Goal: Transaction & Acquisition: Purchase product/service

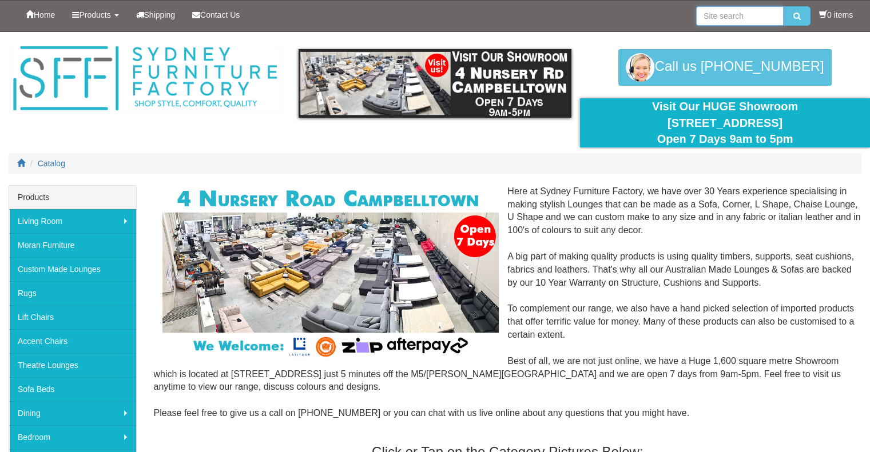
click at [709, 18] on input "search" at bounding box center [739, 15] width 87 height 19
type input "lincoln"
click at [783, 6] on button "submit" at bounding box center [796, 15] width 27 height 19
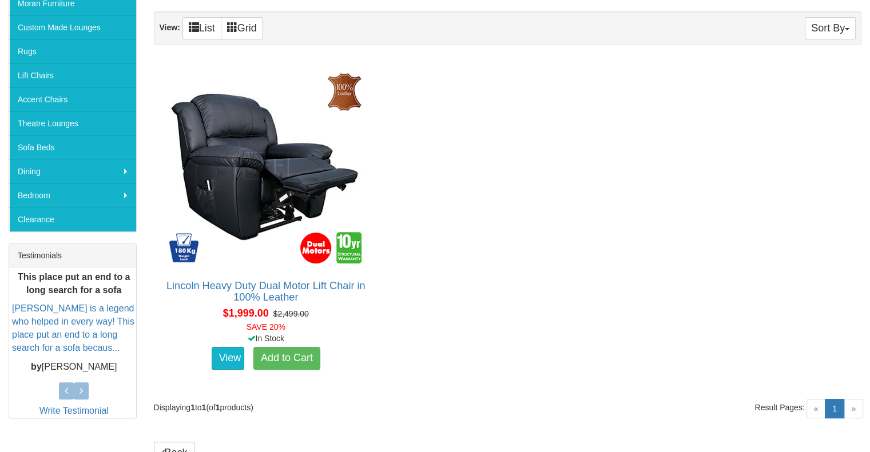
scroll to position [246, 0]
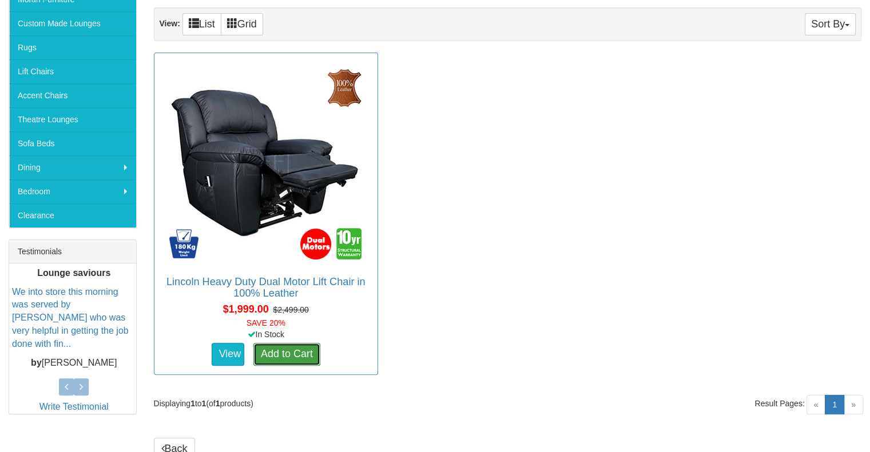
click at [306, 351] on link "Add to Cart" at bounding box center [286, 354] width 67 height 23
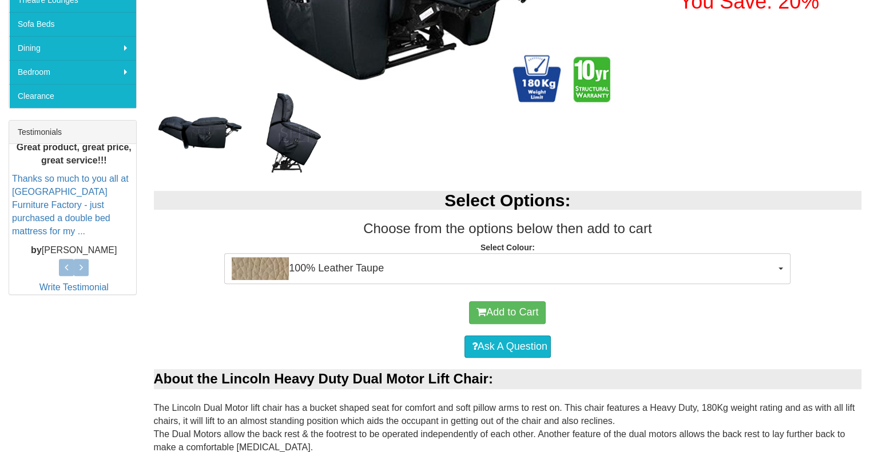
scroll to position [368, 0]
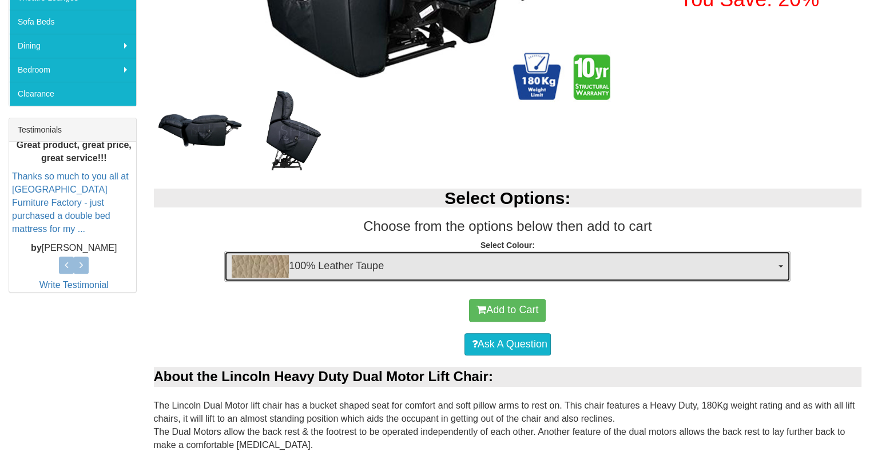
click at [782, 269] on button "100% Leather Taupe" at bounding box center [507, 266] width 566 height 31
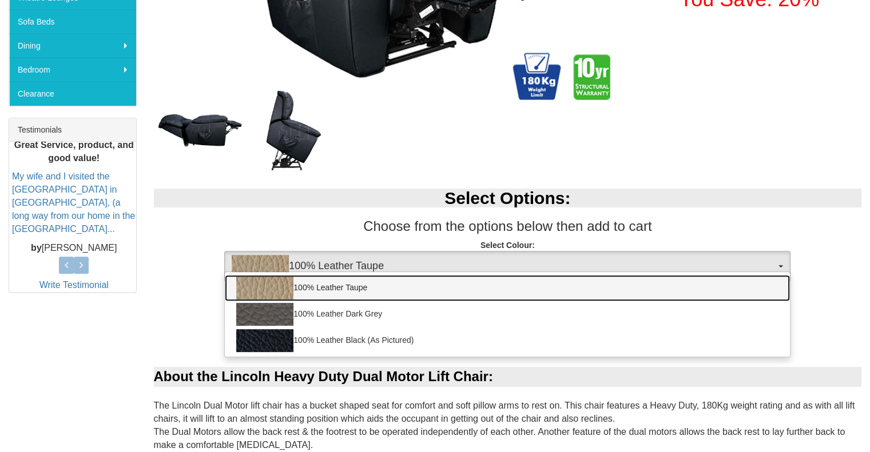
click at [714, 289] on link "100% Leather Taupe" at bounding box center [507, 288] width 565 height 26
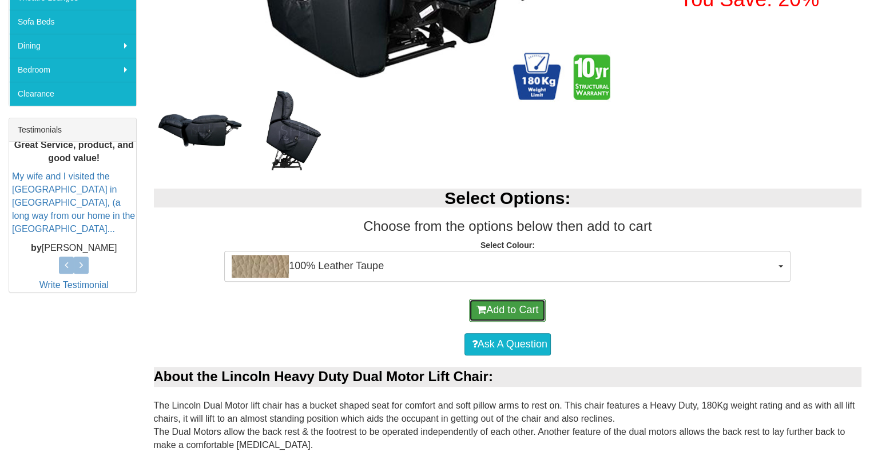
click at [512, 308] on button "Add to Cart" at bounding box center [507, 310] width 77 height 23
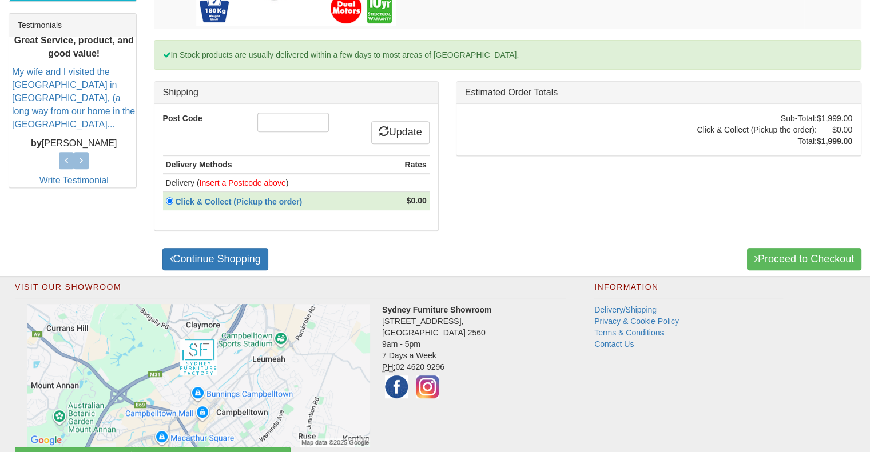
scroll to position [471, 0]
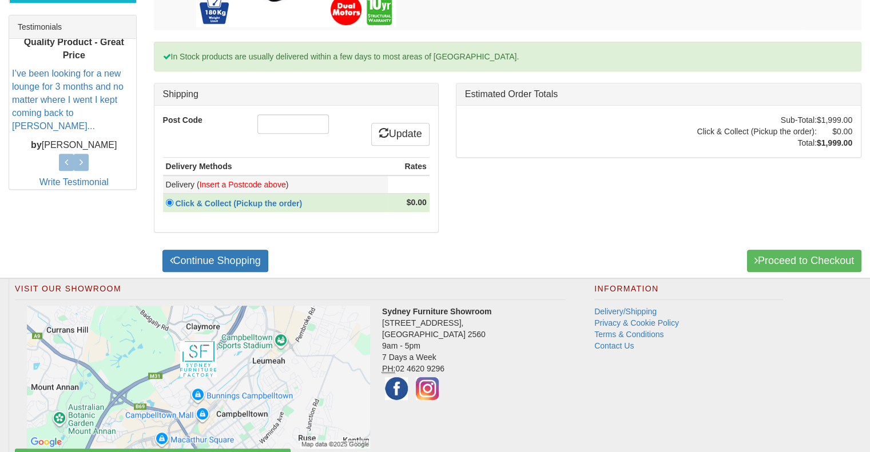
click at [228, 180] on font "Insert a Postcode above" at bounding box center [243, 184] width 86 height 9
click at [226, 185] on font "Insert a Postcode above" at bounding box center [243, 184] width 86 height 9
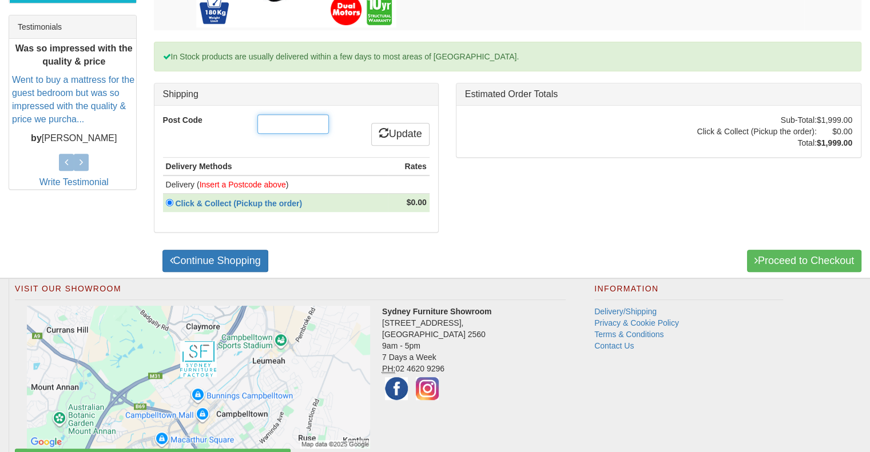
click at [305, 124] on input "Post Code" at bounding box center [292, 123] width 71 height 19
type input "2213"
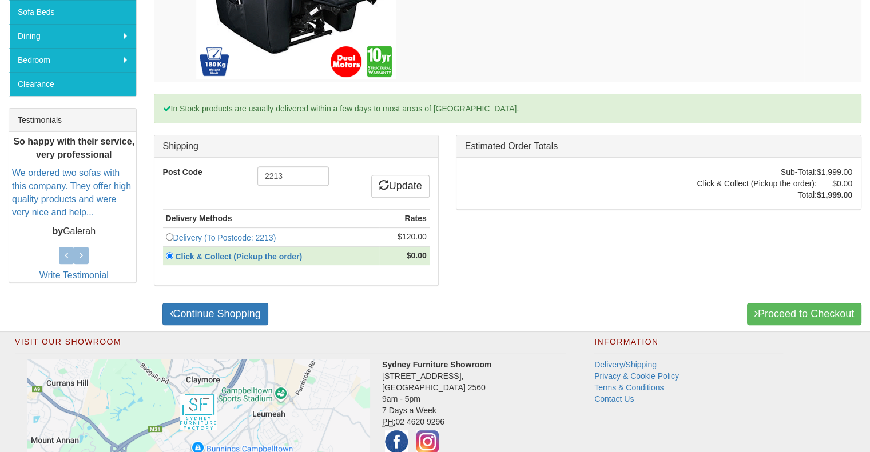
scroll to position [376, 0]
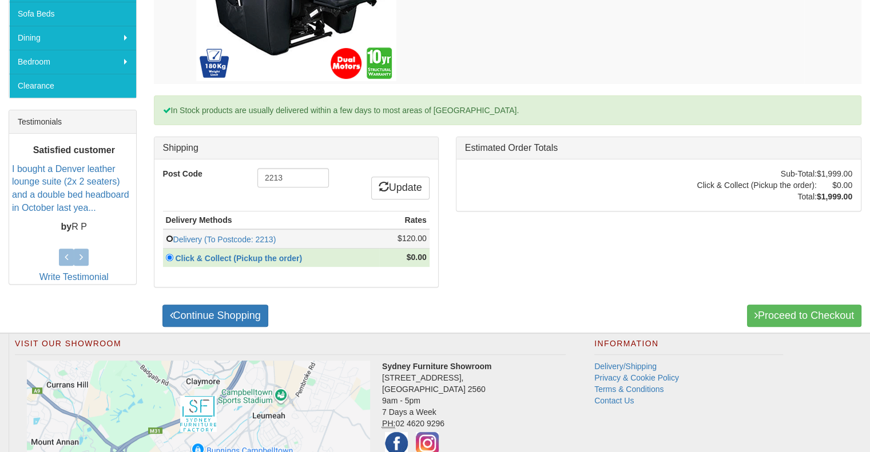
click at [169, 236] on input "radio" at bounding box center [169, 238] width 7 height 7
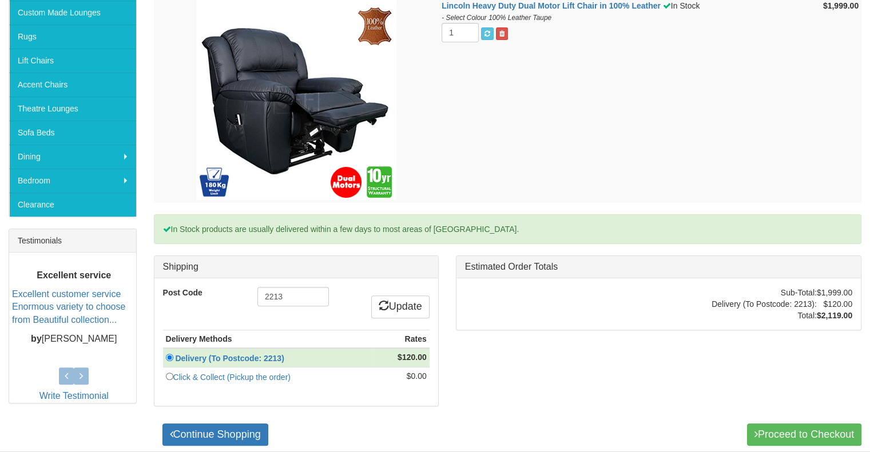
scroll to position [261, 0]
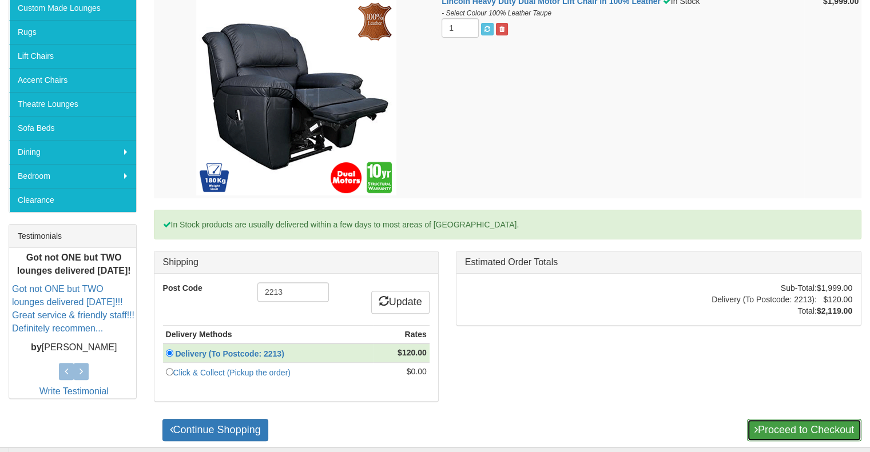
click at [796, 428] on link "Proceed to Checkout" at bounding box center [804, 430] width 114 height 23
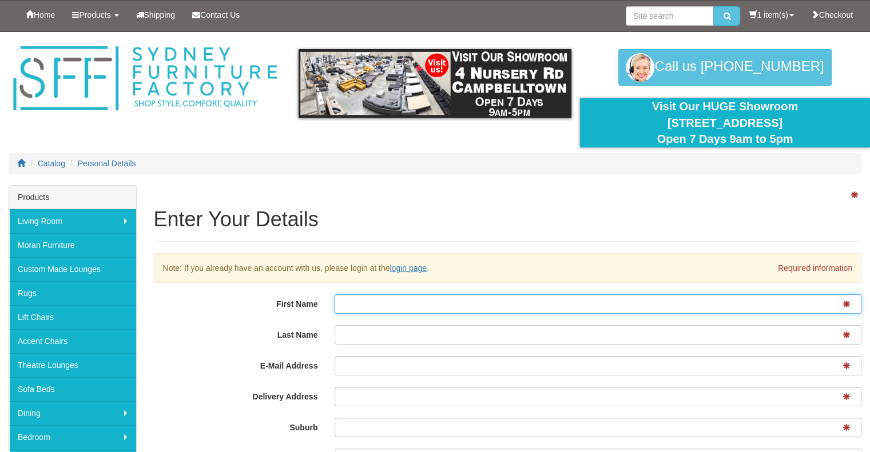
click at [562, 307] on input "First Name" at bounding box center [598, 304] width 527 height 19
type input "PAUL"
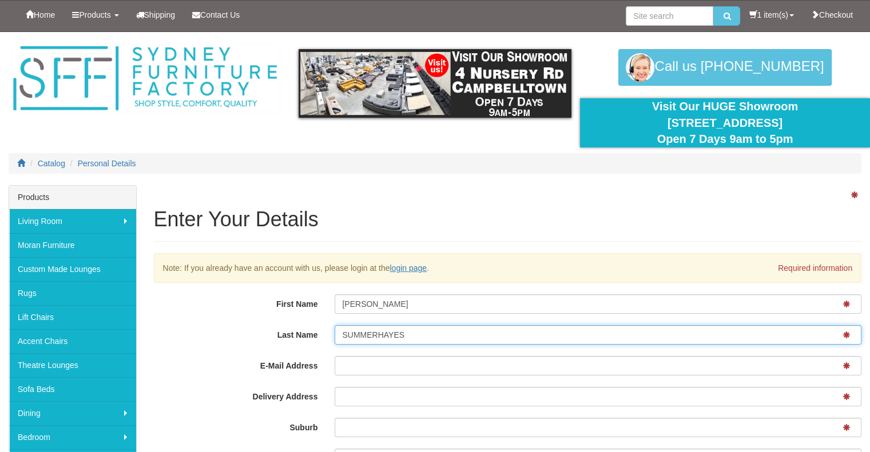
type input "SUMMERHAYES"
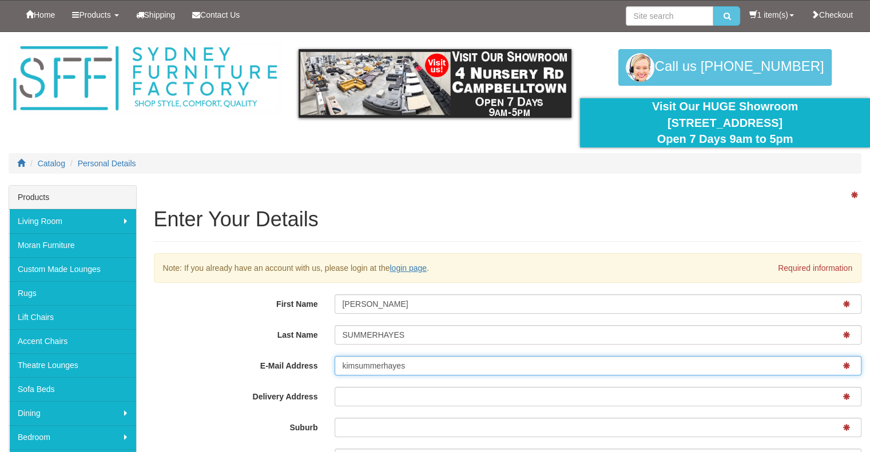
type input "kimsummerhayes@outlook.com"
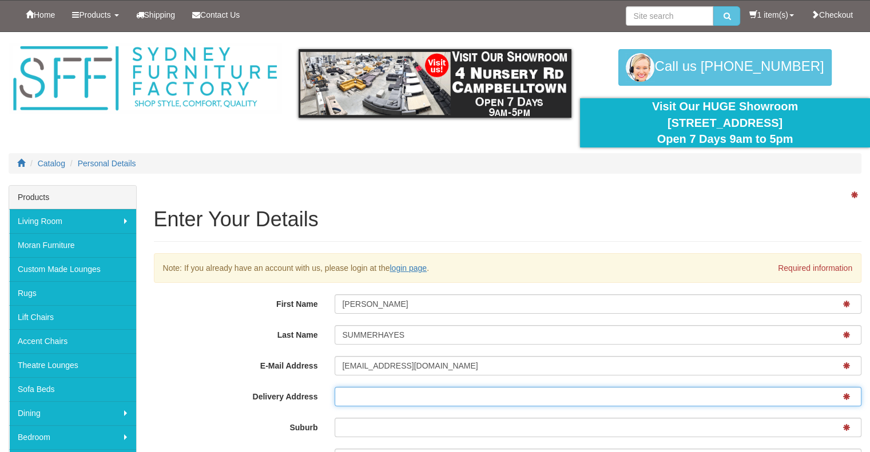
type input "33 Truscott Street"
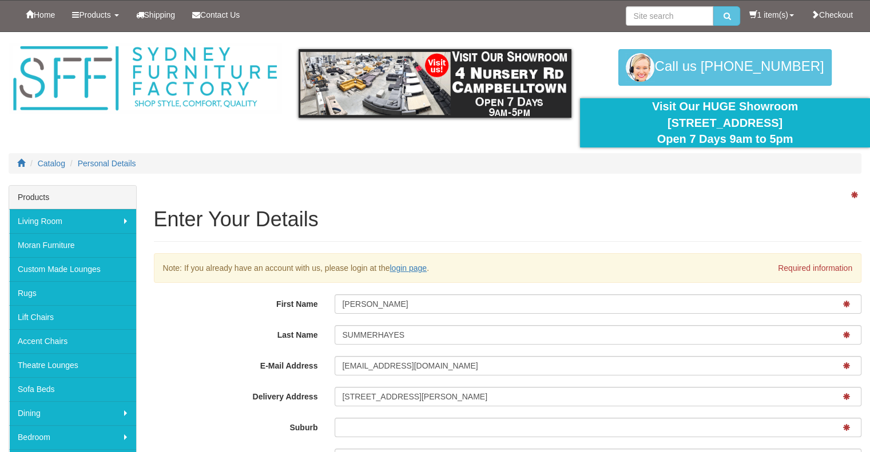
type input "Panania"
type input "2173"
type input "New South Wales"
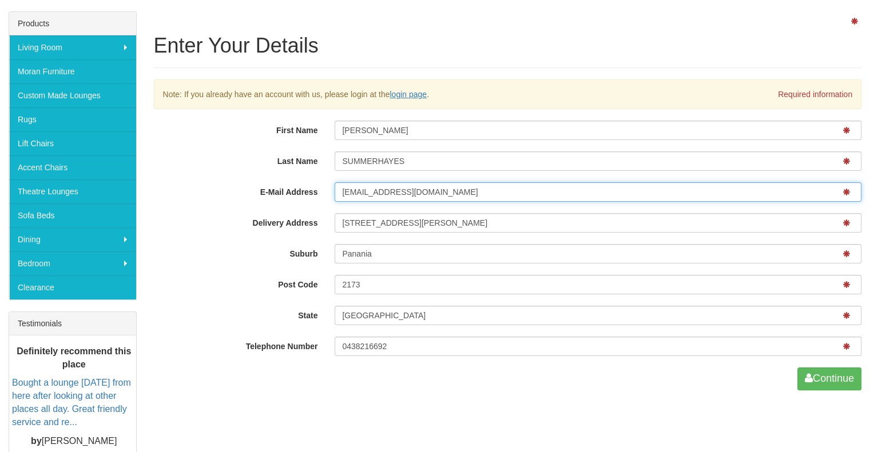
scroll to position [176, 0]
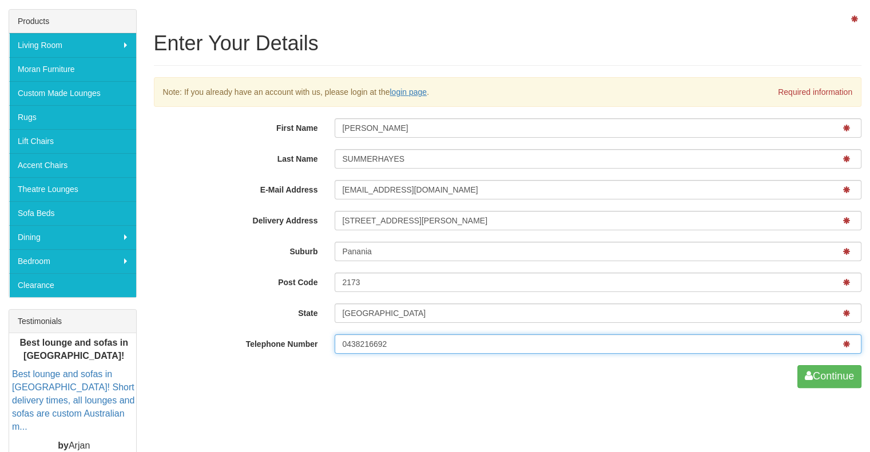
drag, startPoint x: 401, startPoint y: 343, endPoint x: 325, endPoint y: 343, distance: 76.1
click at [325, 343] on div "Telephone Number 0438216692" at bounding box center [507, 346] width 725 height 22
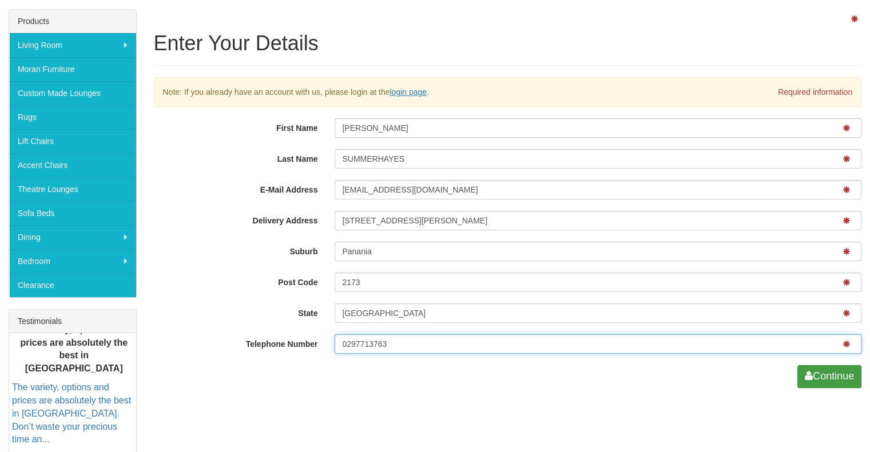
type input "0297713763"
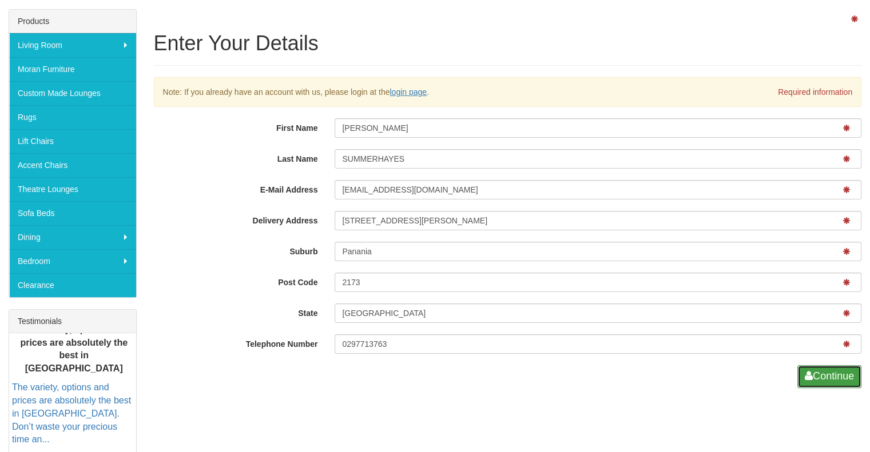
click at [809, 373] on span "submit" at bounding box center [809, 376] width 8 height 10
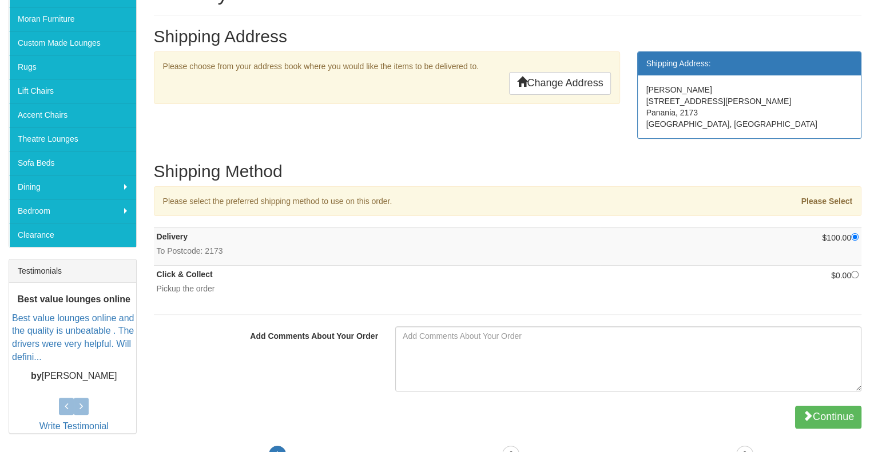
scroll to position [226, 0]
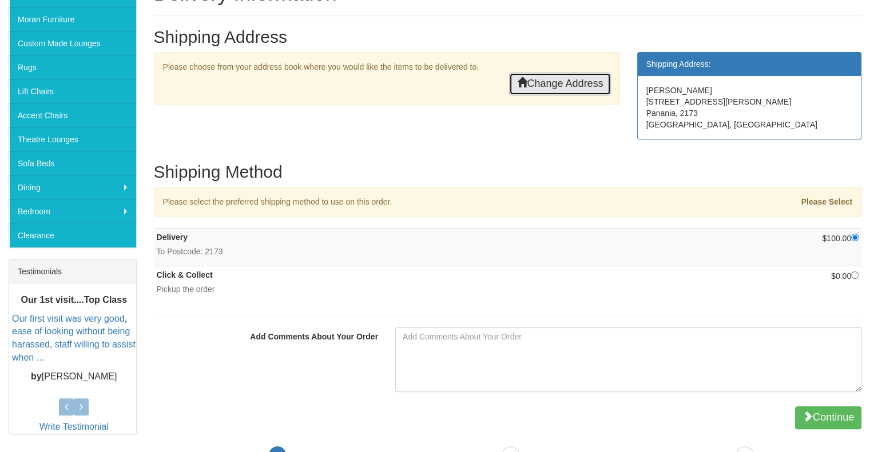
click at [576, 85] on link "Change Address" at bounding box center [559, 84] width 101 height 23
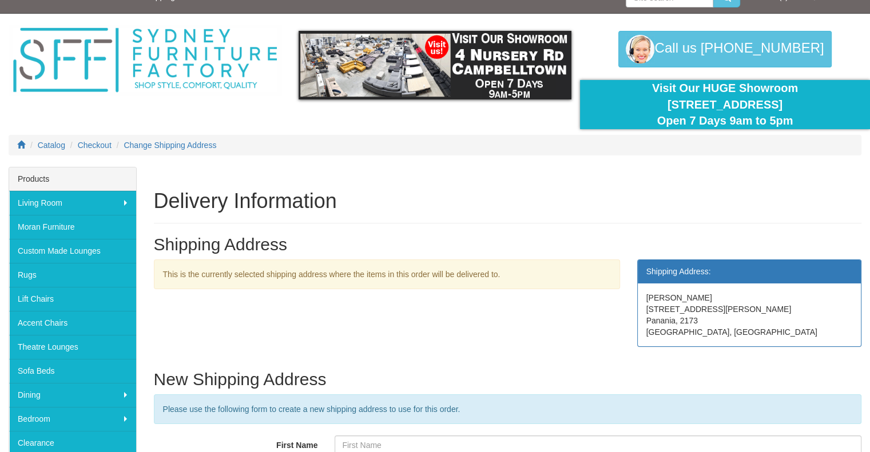
scroll to position [16, 0]
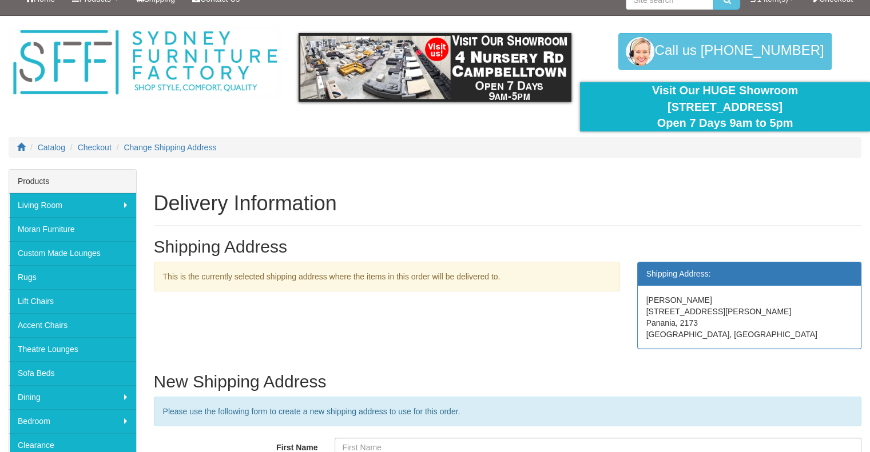
click at [653, 273] on div "Shipping Address:" at bounding box center [750, 273] width 224 height 23
click at [694, 321] on div "[PERSON_NAME] [STREET_ADDRESS][PERSON_NAME]" at bounding box center [750, 317] width 224 height 63
click at [694, 321] on div "PAUL SUMMERHAYES 33 Truscott Street Panania, 2173 NSW, Australia" at bounding box center [750, 317] width 224 height 63
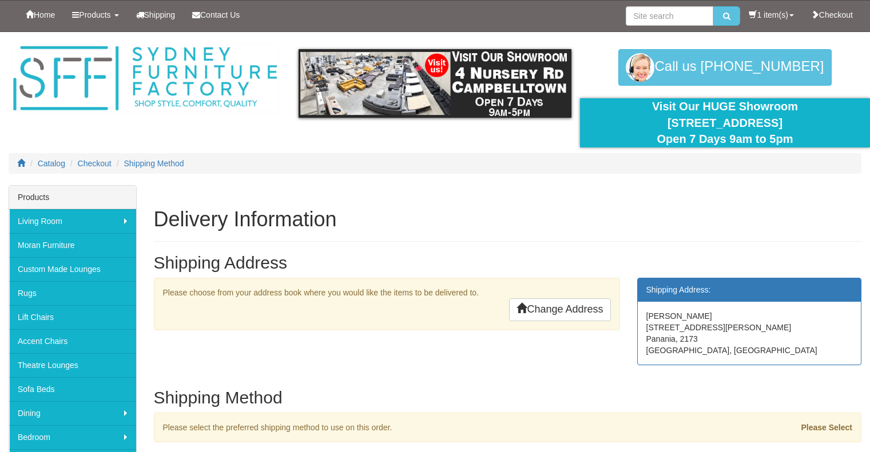
scroll to position [226, 0]
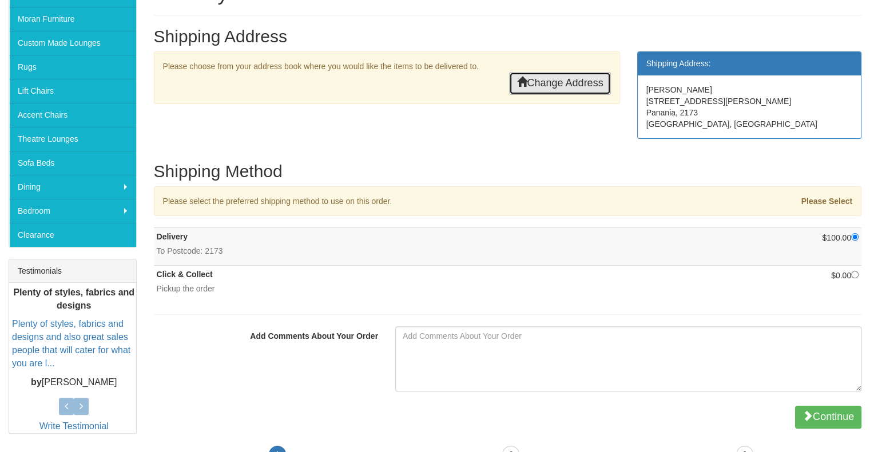
click at [539, 80] on link "Change Address" at bounding box center [559, 83] width 101 height 23
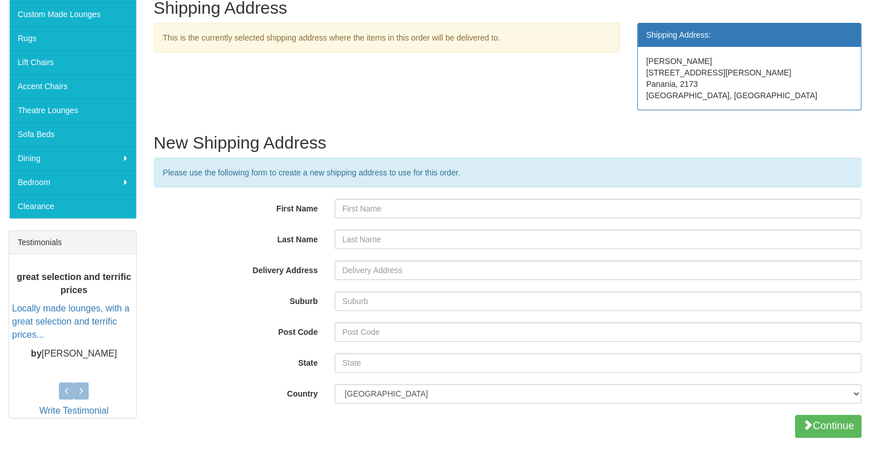
scroll to position [257, 0]
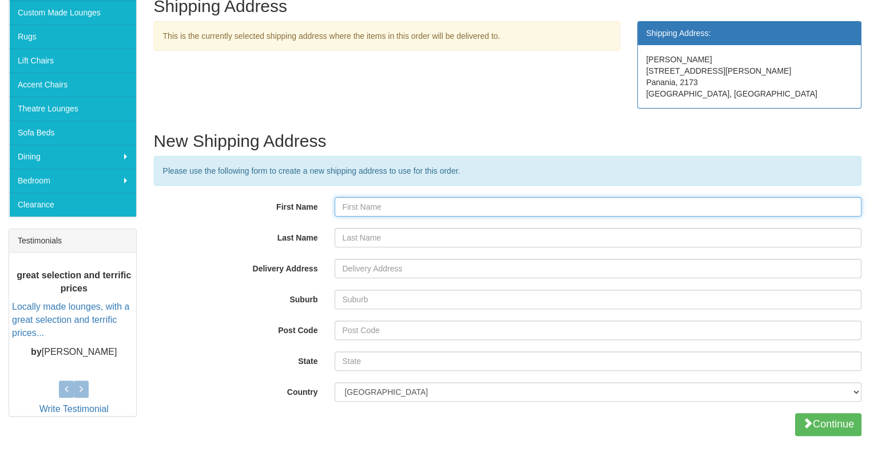
click at [356, 204] on input "First Name" at bounding box center [598, 206] width 527 height 19
type input "PAUL"
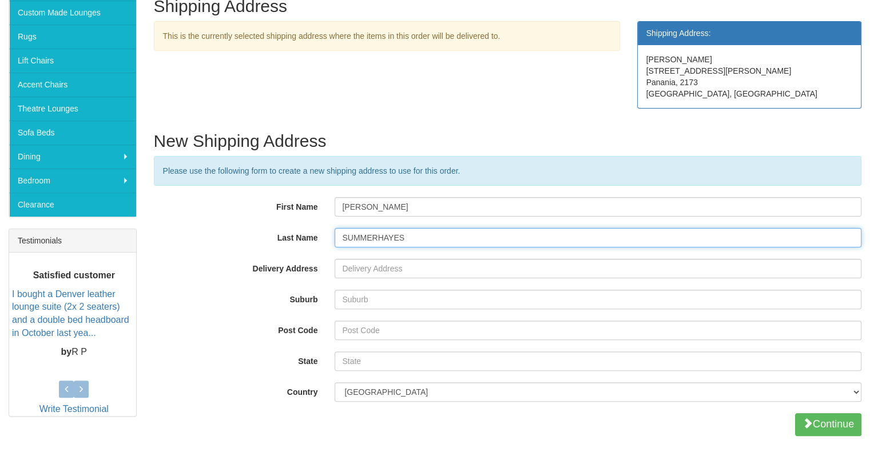
type input "SUMMERHAYES"
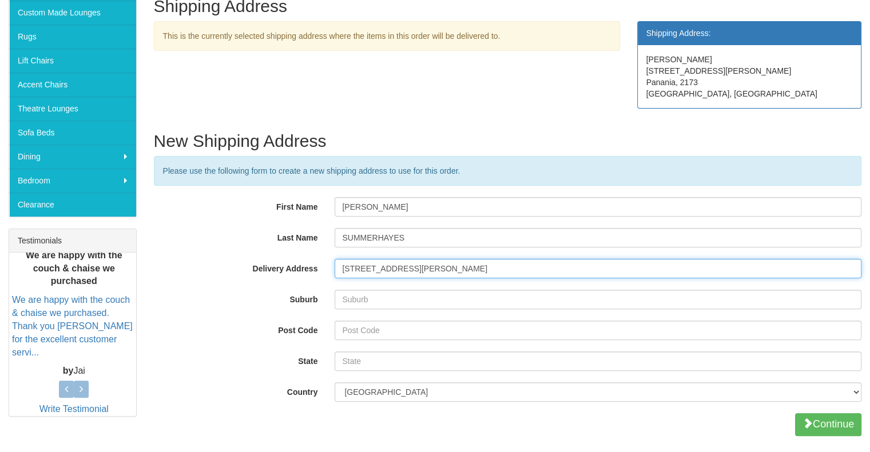
type input "33 TRUSCOTT STREET"
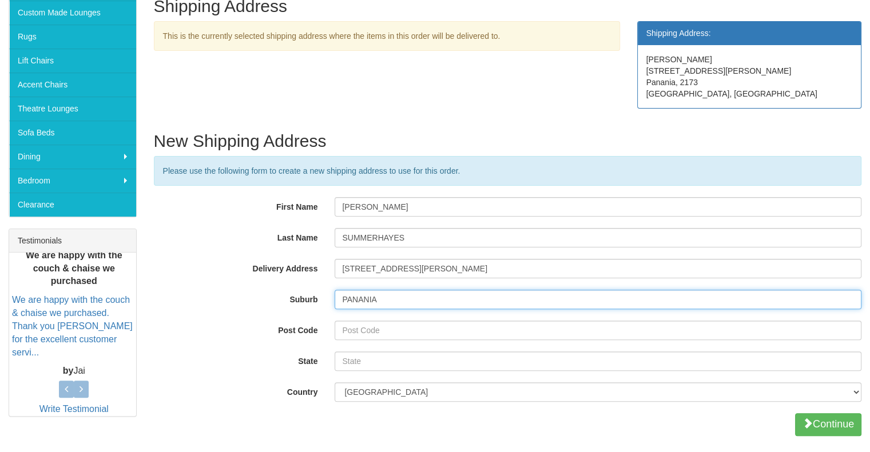
type input "PANANIA"
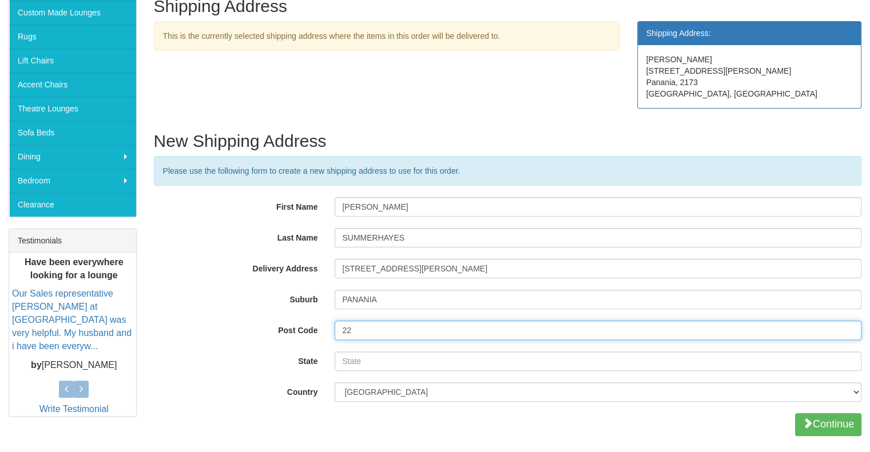
type input "2213"
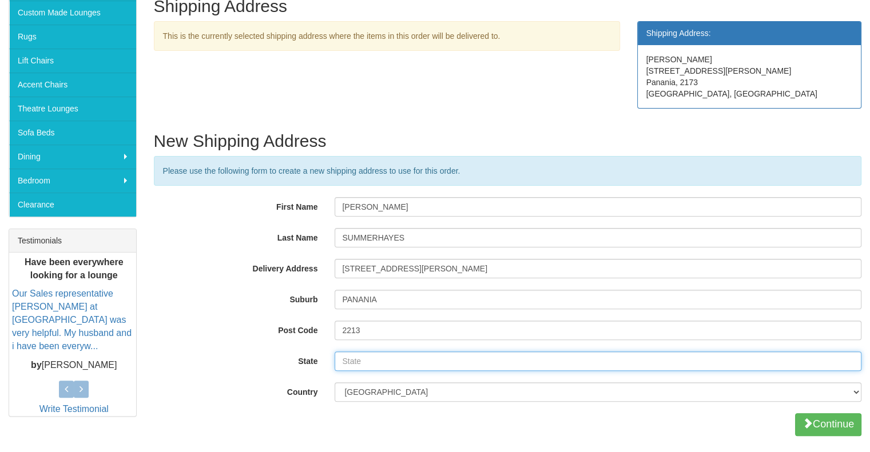
click at [375, 363] on input "State" at bounding box center [598, 361] width 527 height 19
type input "New South Wales"
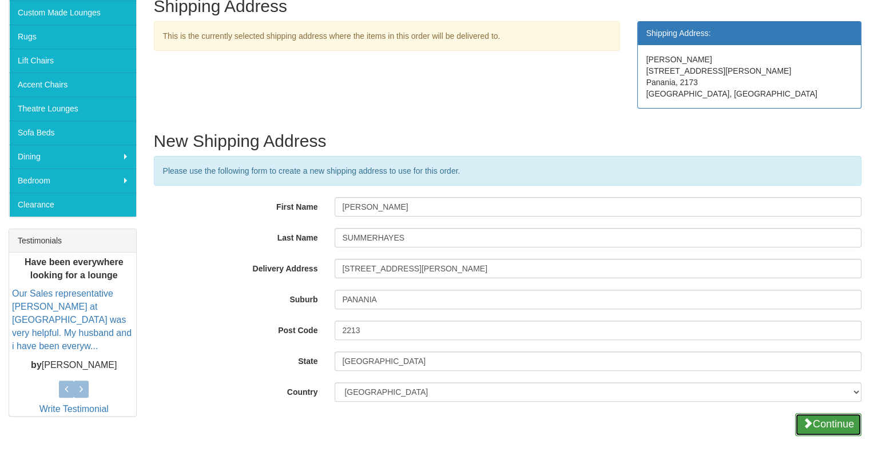
click at [805, 425] on span "submit" at bounding box center [807, 423] width 10 height 10
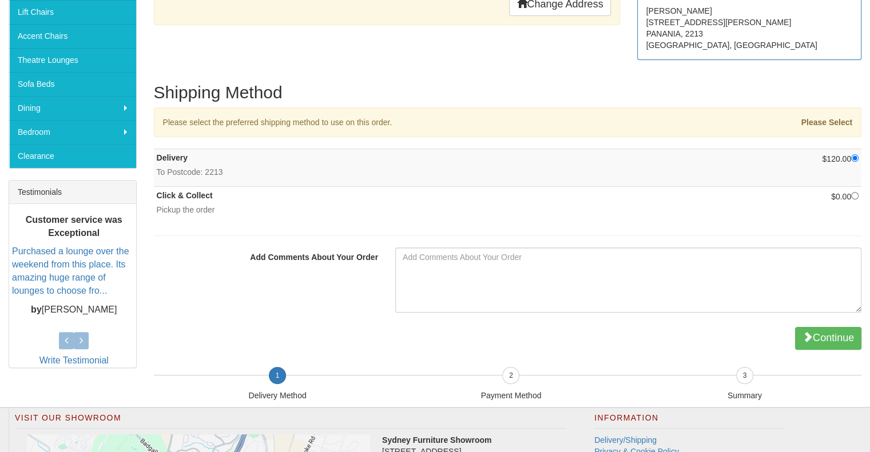
scroll to position [308, 0]
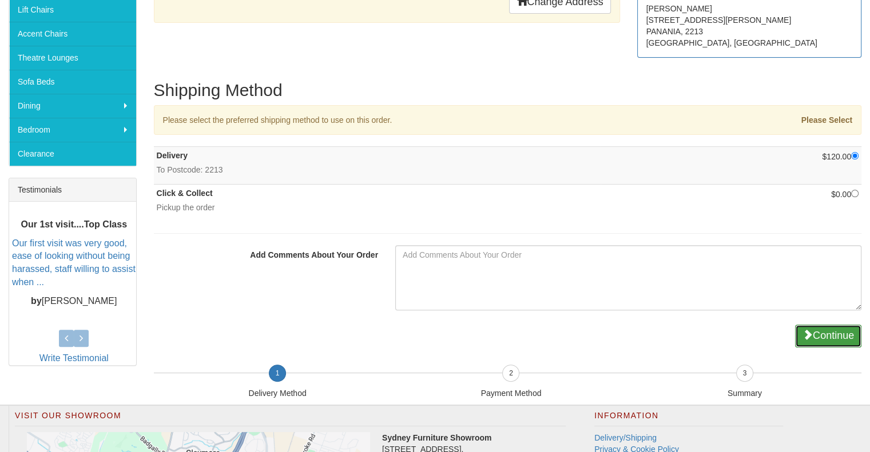
click at [821, 334] on button "Continue" at bounding box center [828, 336] width 66 height 23
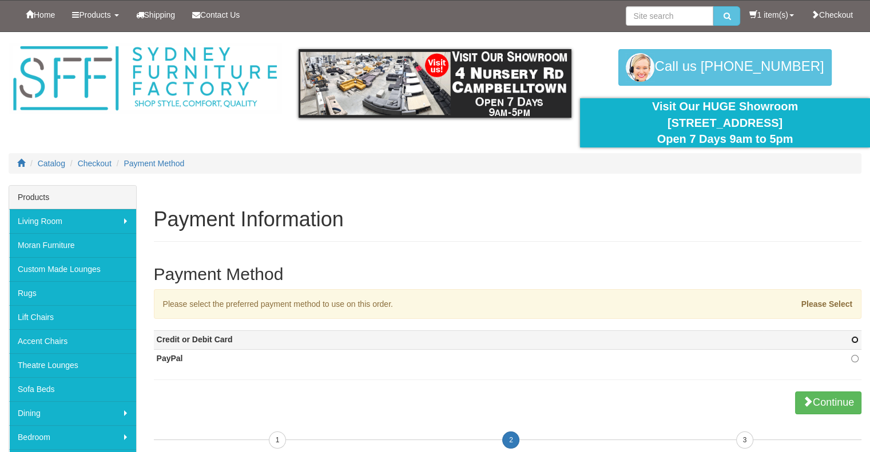
click at [854, 339] on input "radio" at bounding box center [854, 339] width 7 height 7
radio input "true"
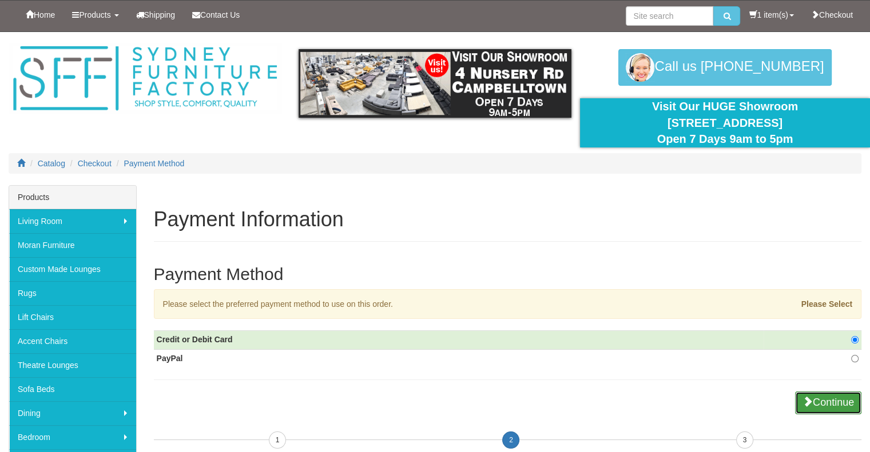
click at [838, 407] on button "Continue" at bounding box center [828, 403] width 66 height 23
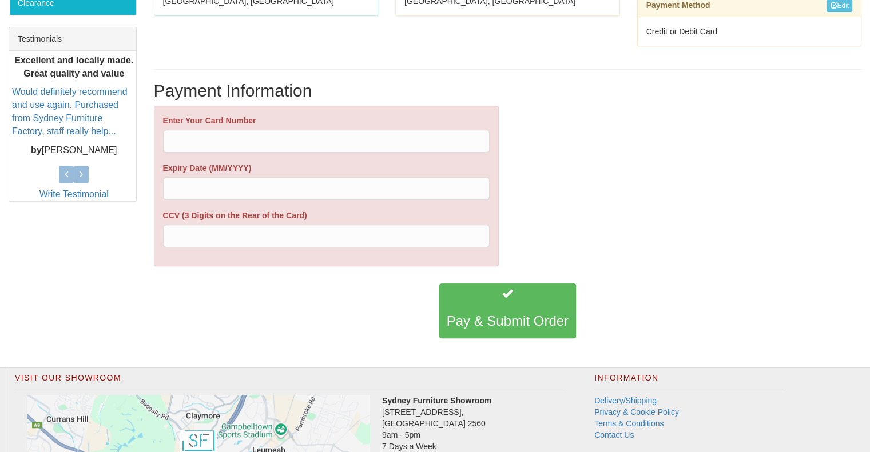
scroll to position [458, 0]
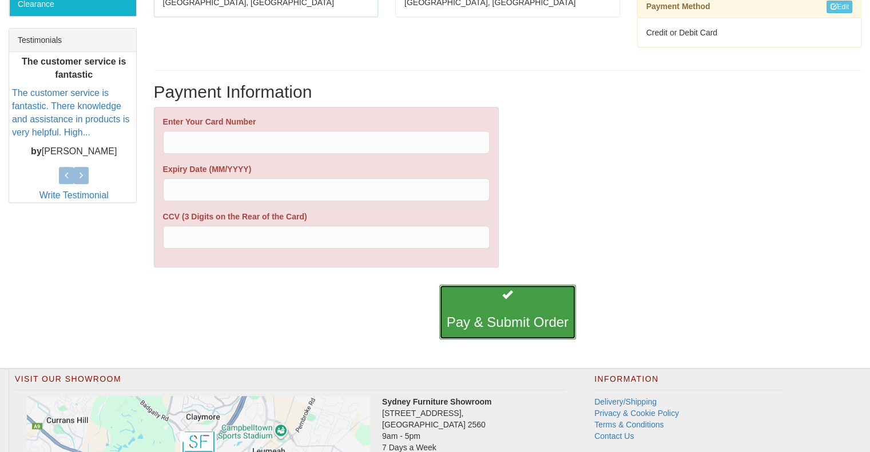
click at [510, 321] on h3 "Pay & Submit Order" at bounding box center [508, 322] width 122 height 15
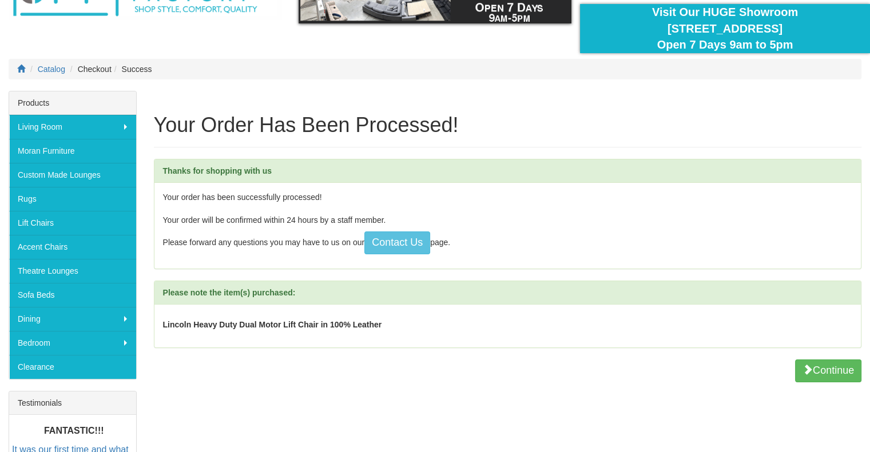
scroll to position [98, 0]
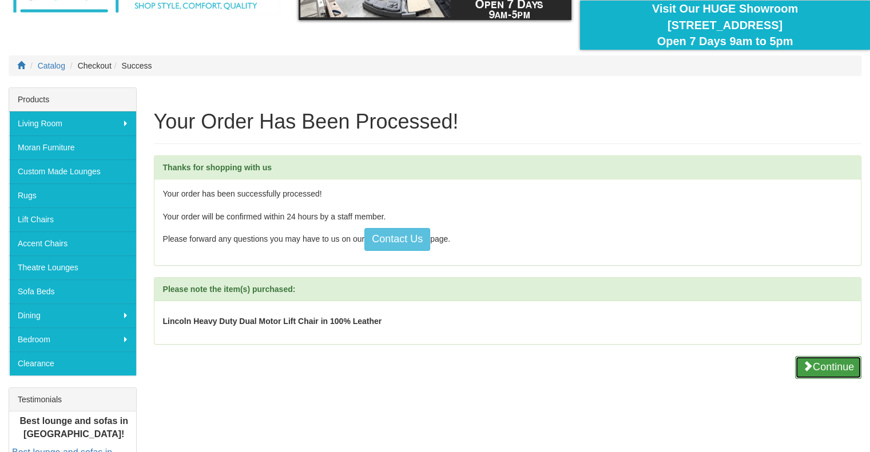
click at [837, 368] on button "Continue" at bounding box center [828, 367] width 66 height 23
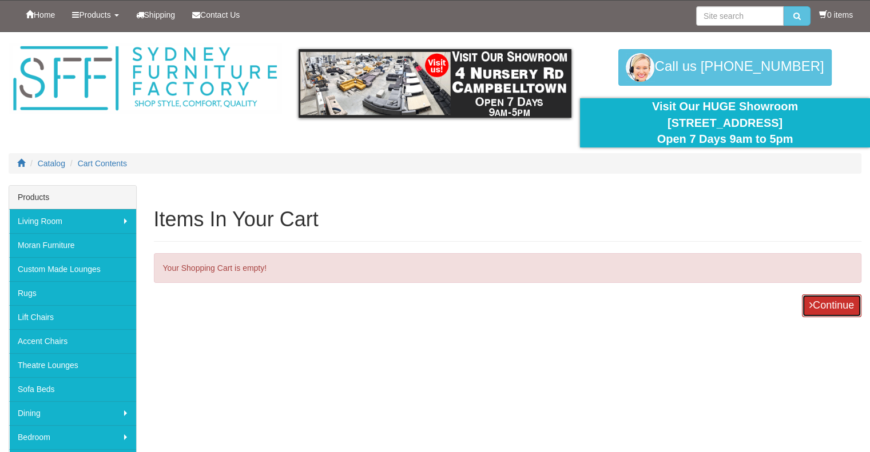
click at [831, 311] on link "Continue" at bounding box center [831, 306] width 59 height 23
